Goal: Information Seeking & Learning: Learn about a topic

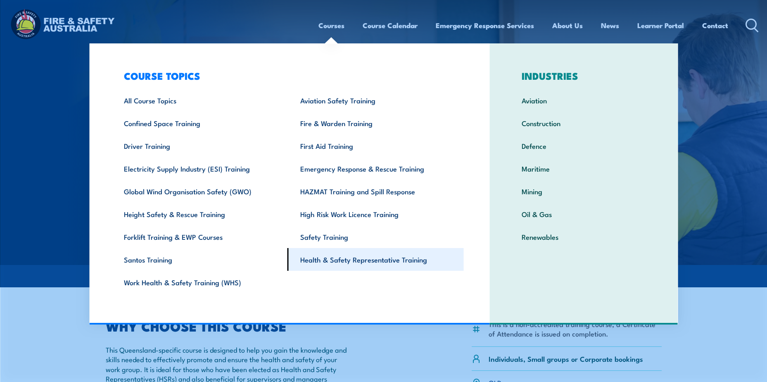
click at [352, 259] on link "Health & Safety Representative Training" at bounding box center [375, 259] width 176 height 23
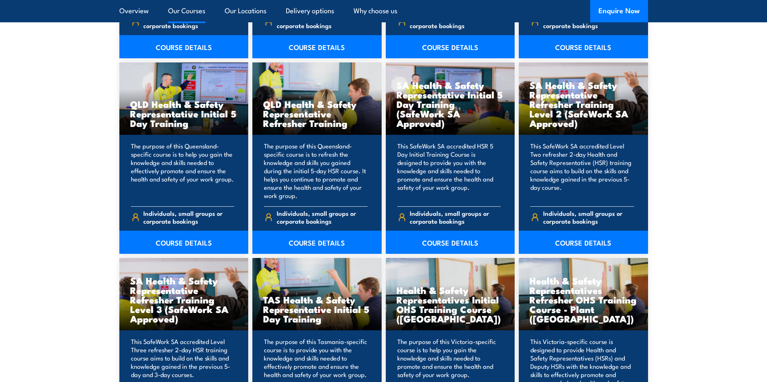
scroll to position [1032, 0]
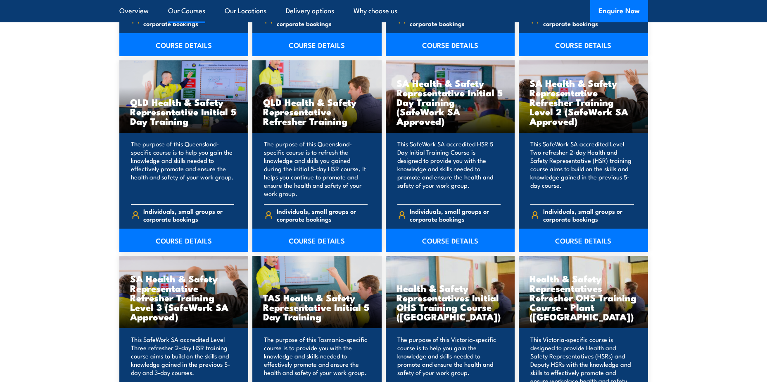
drag, startPoint x: 169, startPoint y: 240, endPoint x: 173, endPoint y: 214, distance: 26.8
click at [169, 240] on link "COURSE DETAILS" at bounding box center [183, 239] width 129 height 23
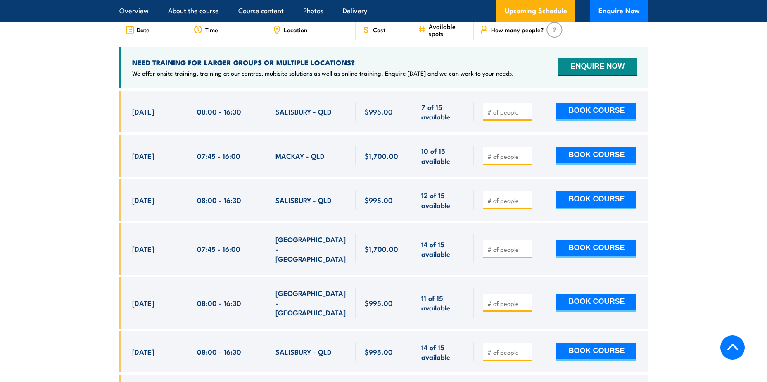
scroll to position [1363, 0]
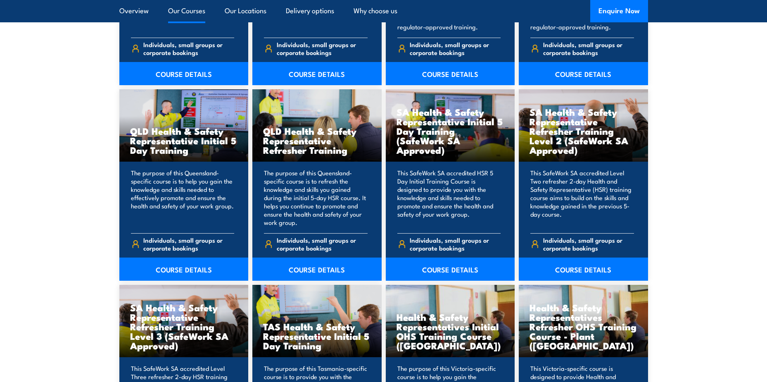
scroll to position [1032, 0]
